Goal: Task Accomplishment & Management: Manage account settings

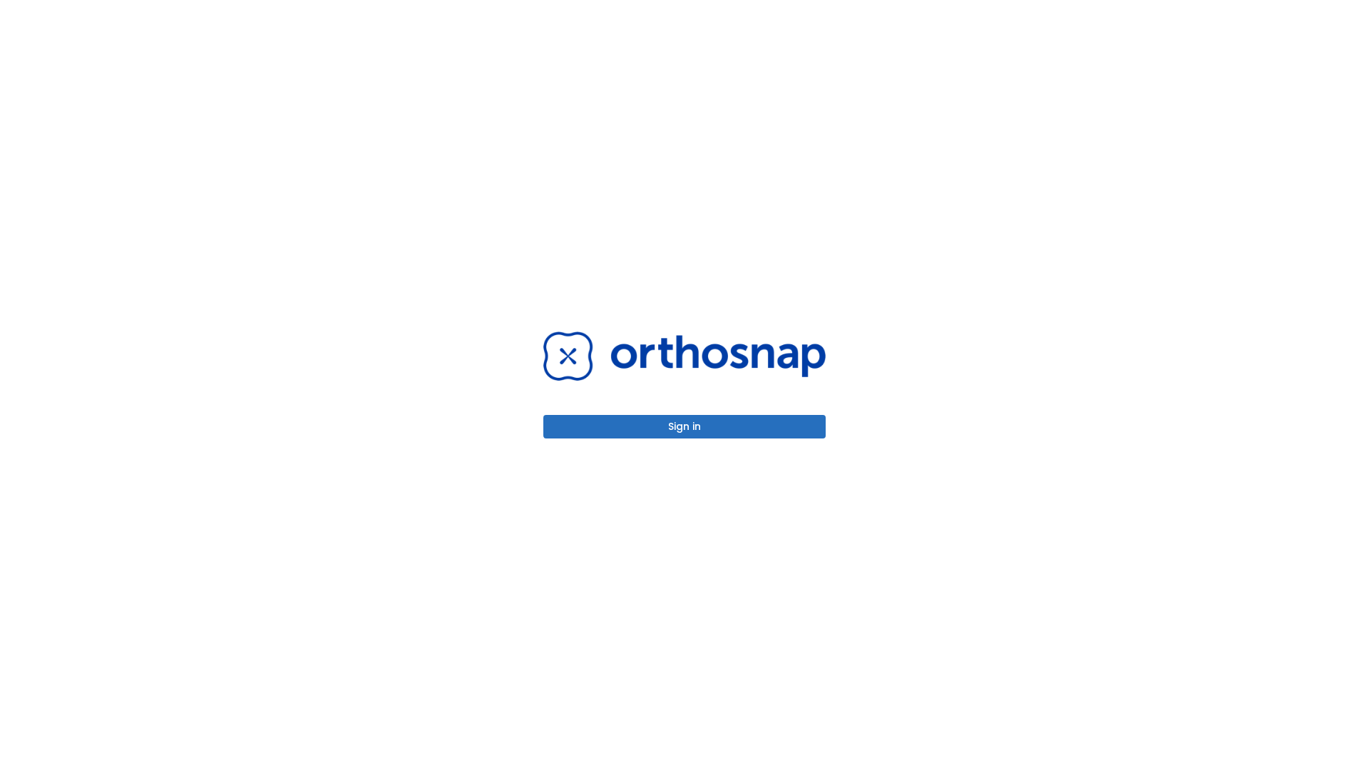
click at [685, 426] on button "Sign in" at bounding box center [684, 427] width 282 height 24
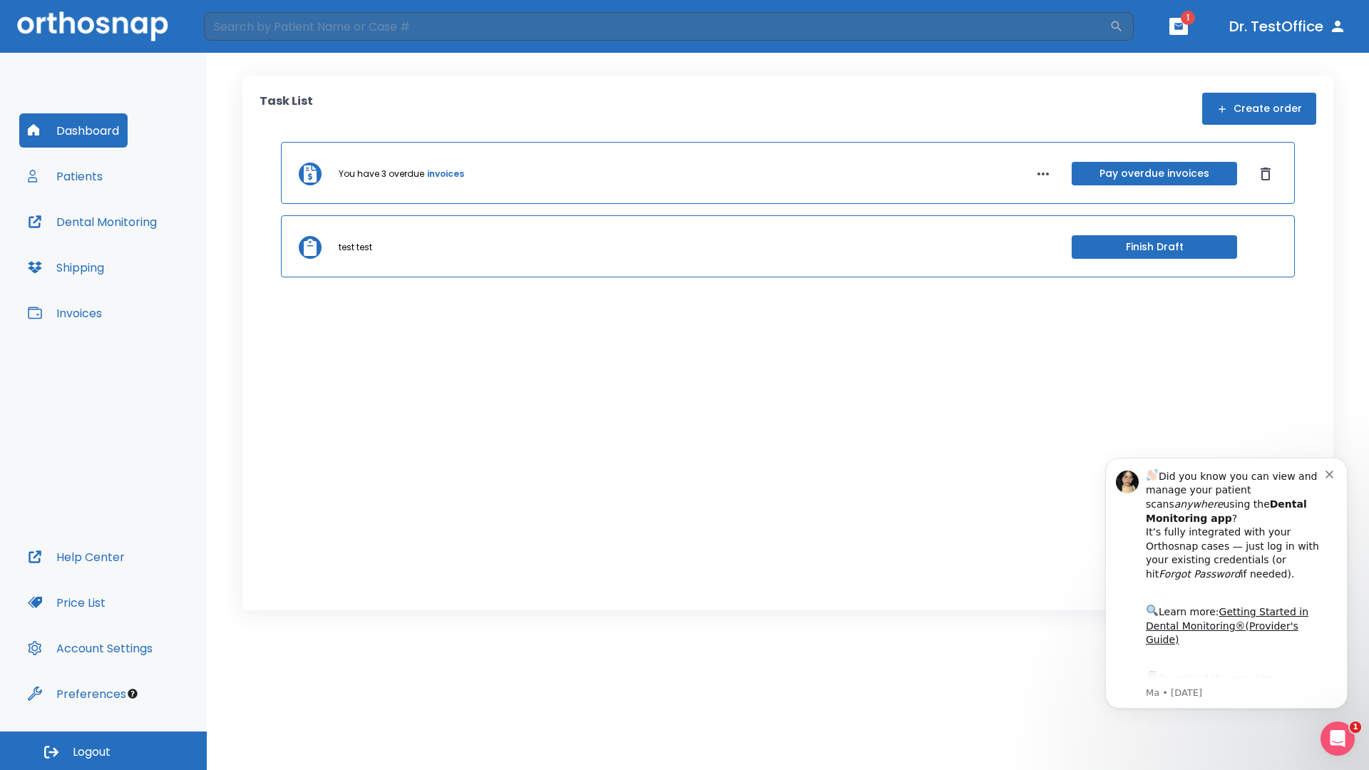
click at [103, 751] on span "Logout" at bounding box center [92, 753] width 38 height 16
